Goal: Transaction & Acquisition: Purchase product/service

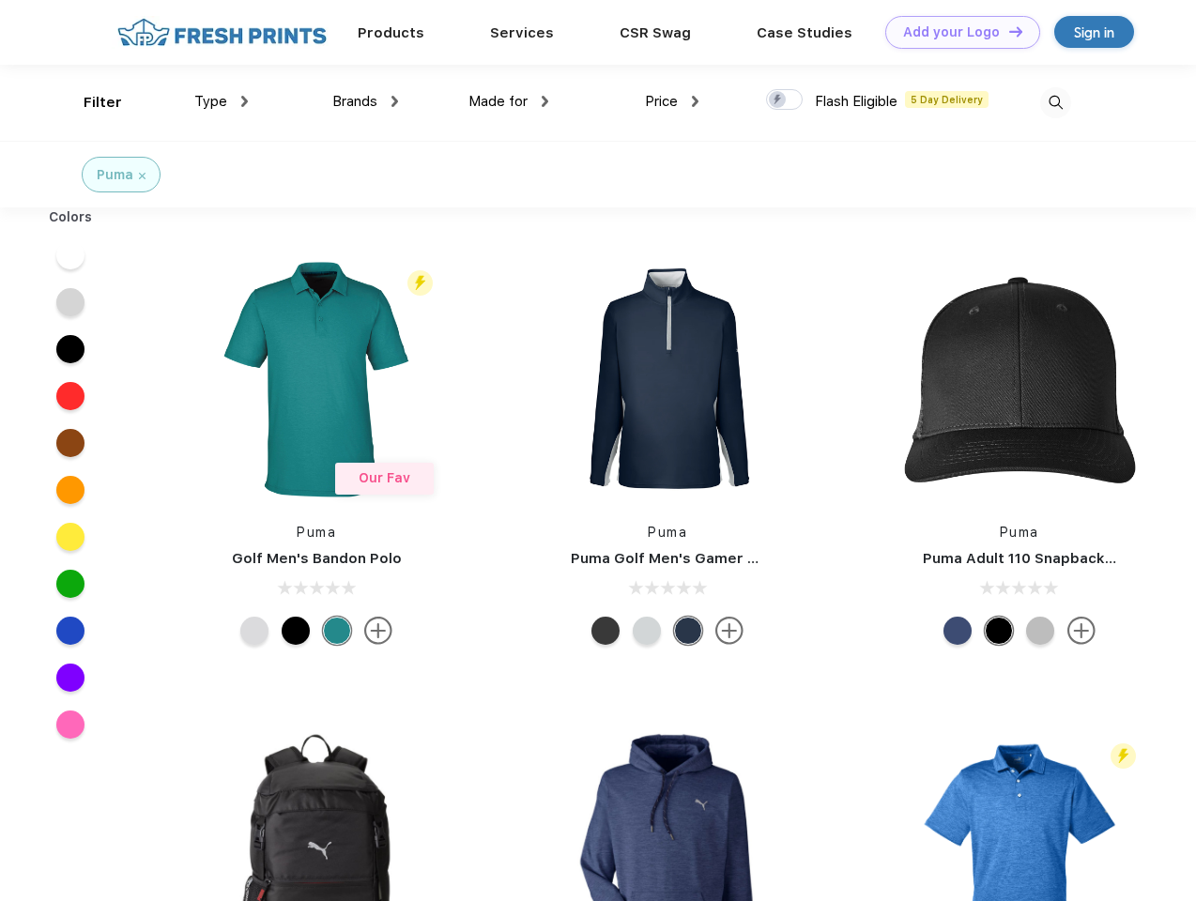
click at [956, 32] on link "Add your Logo Design Tool" at bounding box center [962, 32] width 155 height 33
click at [0, 0] on div "Design Tool" at bounding box center [0, 0] width 0 height 0
click at [1008, 31] on link "Add your Logo Design Tool" at bounding box center [962, 32] width 155 height 33
click at [90, 102] on div "Filter" at bounding box center [103, 103] width 38 height 22
click at [222, 101] on span "Type" at bounding box center [210, 101] width 33 height 17
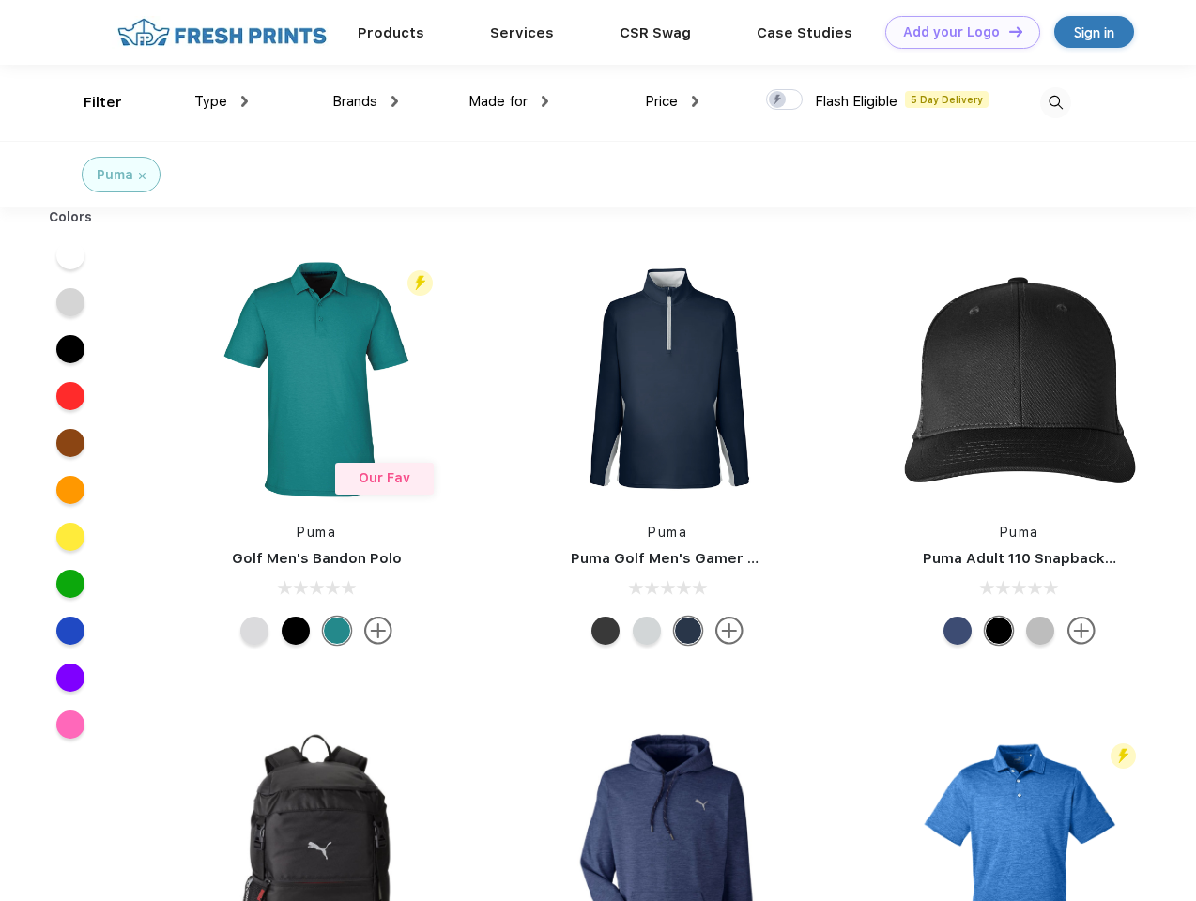
click at [365, 101] on span "Brands" at bounding box center [354, 101] width 45 height 17
click at [509, 101] on span "Made for" at bounding box center [498, 101] width 59 height 17
click at [672, 101] on span "Price" at bounding box center [661, 101] width 33 height 17
click at [785, 100] on div at bounding box center [784, 99] width 37 height 21
click at [778, 100] on input "checkbox" at bounding box center [772, 94] width 12 height 12
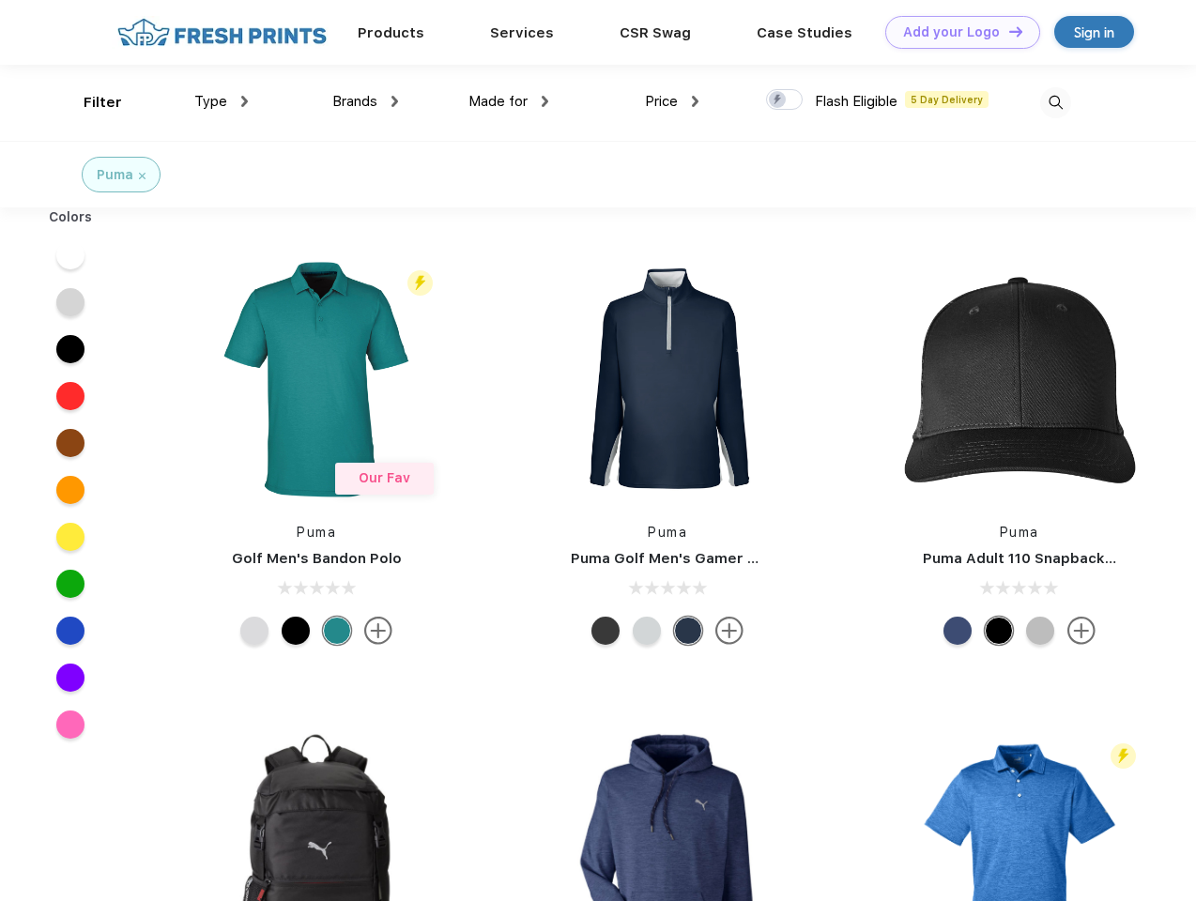
checkbox input "true"
